Goal: Transaction & Acquisition: Purchase product/service

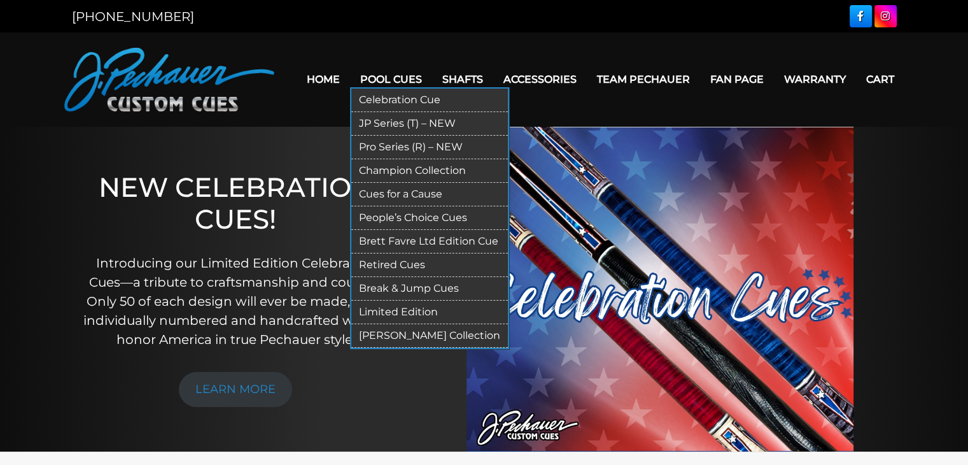
click at [414, 262] on link "Retired Cues" at bounding box center [429, 265] width 157 height 24
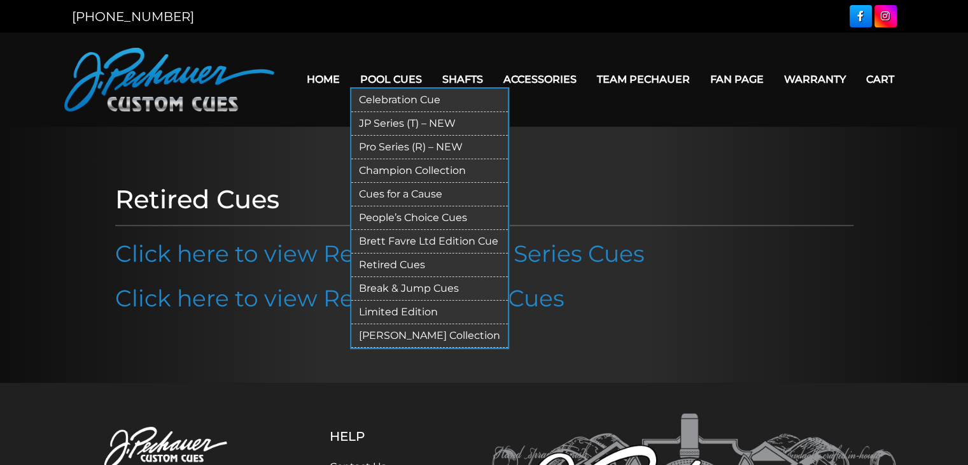
click at [393, 167] on link "Champion Collection" at bounding box center [429, 171] width 157 height 24
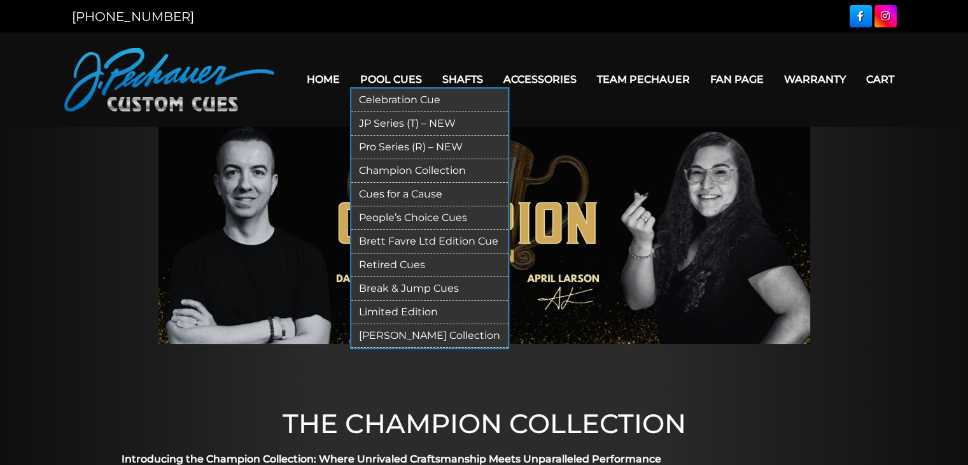
click at [400, 148] on link "Pro Series (R) – NEW" at bounding box center [429, 148] width 157 height 24
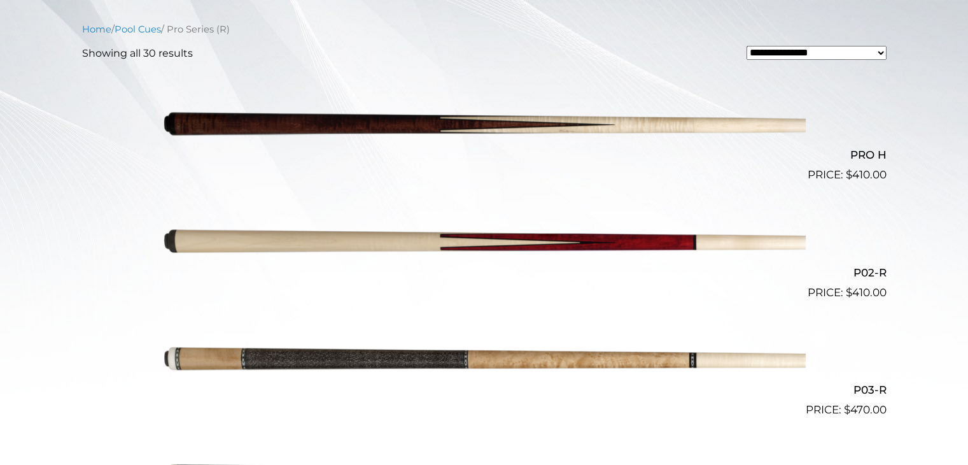
scroll to position [318, 0]
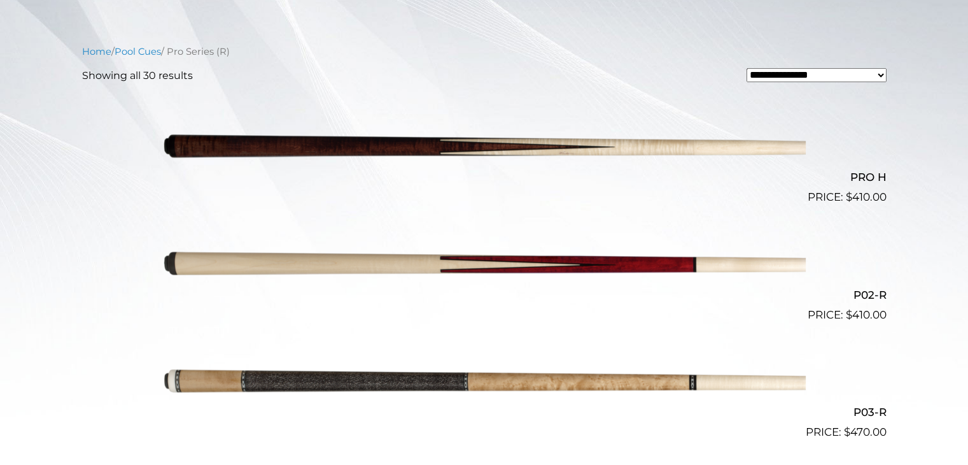
click at [615, 148] on img at bounding box center [484, 147] width 643 height 107
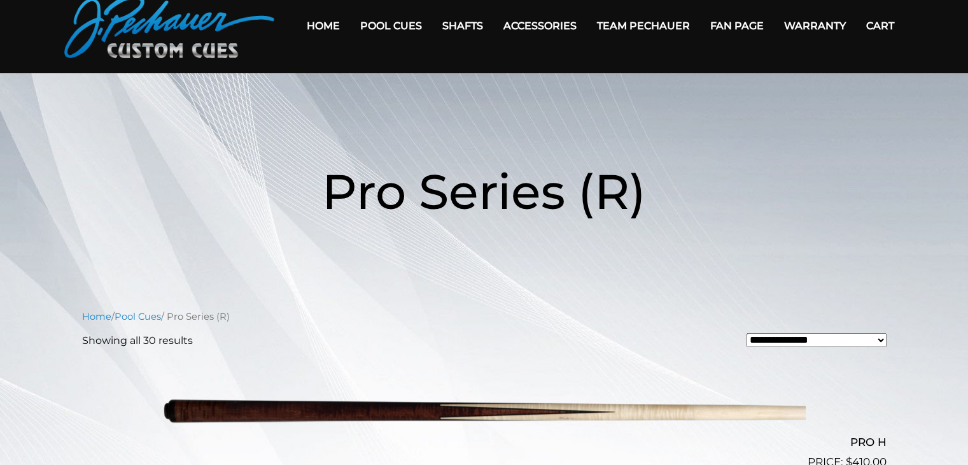
scroll to position [0, 0]
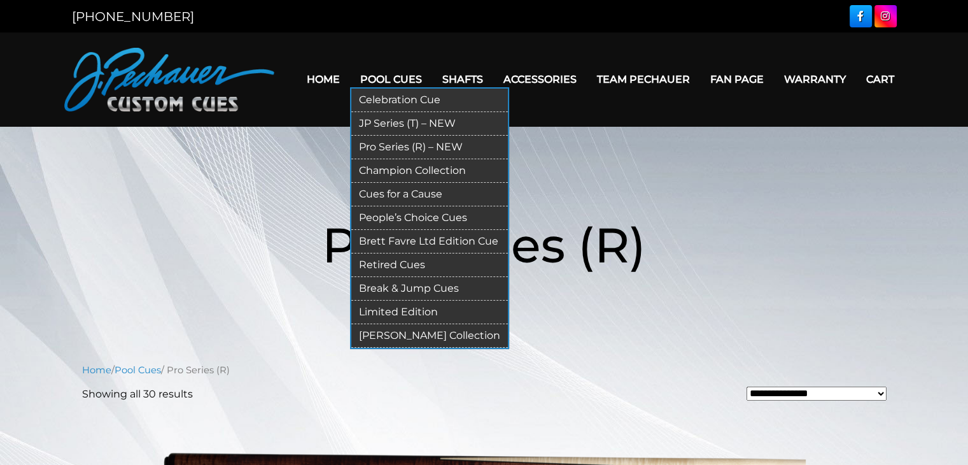
click at [412, 121] on link "JP Series (T) – NEW" at bounding box center [429, 124] width 157 height 24
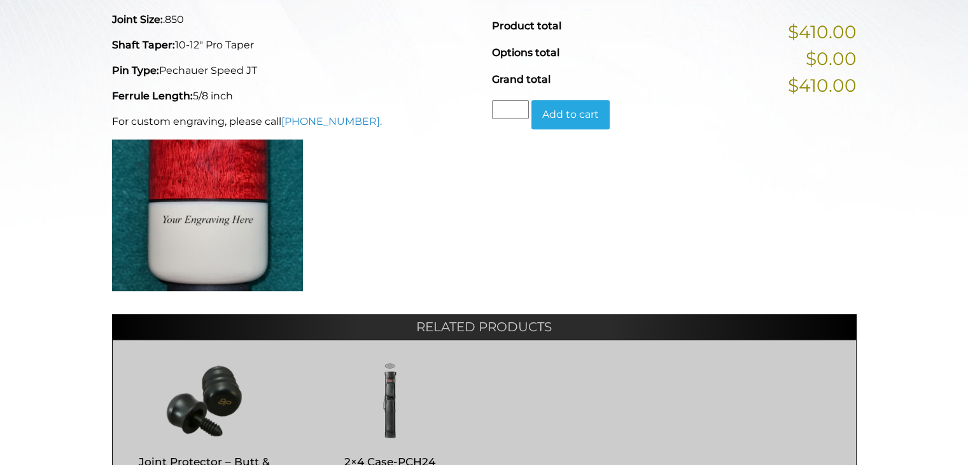
scroll to position [585, 0]
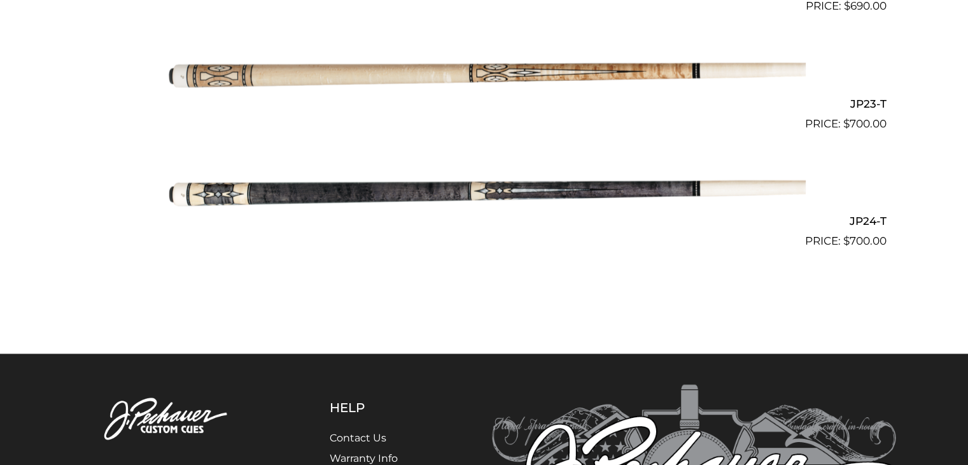
scroll to position [2975, 0]
